Goal: Transaction & Acquisition: Register for event/course

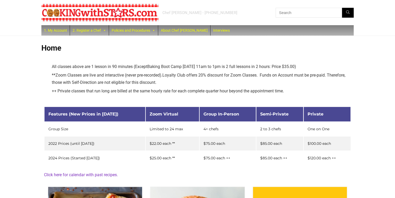
click at [280, 14] on input "text" at bounding box center [314, 13] width 78 height 10
paste input "chocolate"
type input "chocolate cake"
click at [342, 8] on button "Search" at bounding box center [348, 13] width 12 height 10
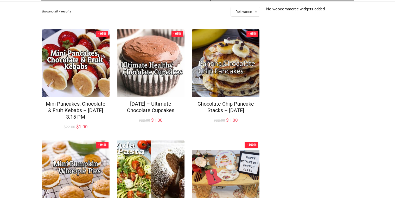
scroll to position [25, 0]
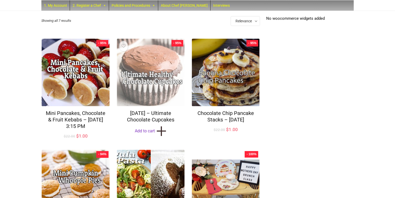
click at [167, 60] on img at bounding box center [151, 73] width 68 height 68
click at [139, 77] on img at bounding box center [151, 73] width 68 height 68
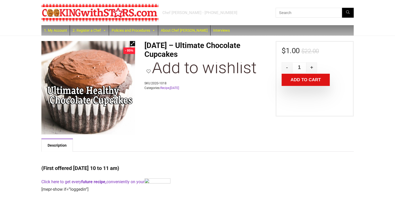
drag, startPoint x: 246, startPoint y: 52, endPoint x: 146, endPoint y: 42, distance: 101.0
click at [146, 42] on h1 "[DATE] – Ultimate Chocolate Cupcakes" at bounding box center [206, 50] width 124 height 18
copy h1 "[DATE] – Ultimate Chocolate Cupcakes"
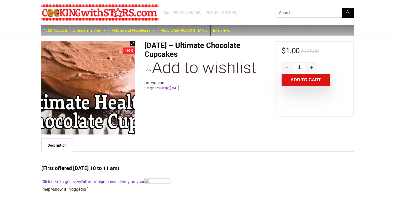
click at [77, 78] on img at bounding box center [99, 97] width 182 height 182
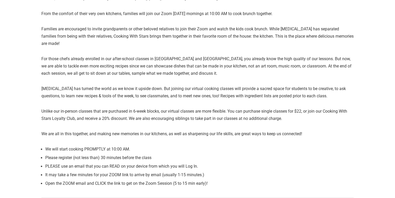
scroll to position [306, 0]
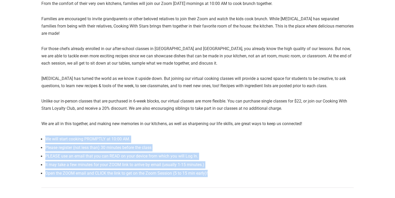
drag, startPoint x: 216, startPoint y: 167, endPoint x: 38, endPoint y: 129, distance: 181.7
click at [38, 129] on div "Chef Paula - (516) 338-0552 1. My Account 2. Register a Chef Future Zoom Lesson…" at bounding box center [197, 33] width 395 height 678
copy ul "We will start cooking PROMPTLY at 10:00 AM. Please register (not less than) 30 …"
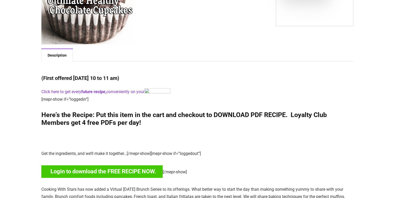
scroll to position [0, 0]
